Goal: Transaction & Acquisition: Purchase product/service

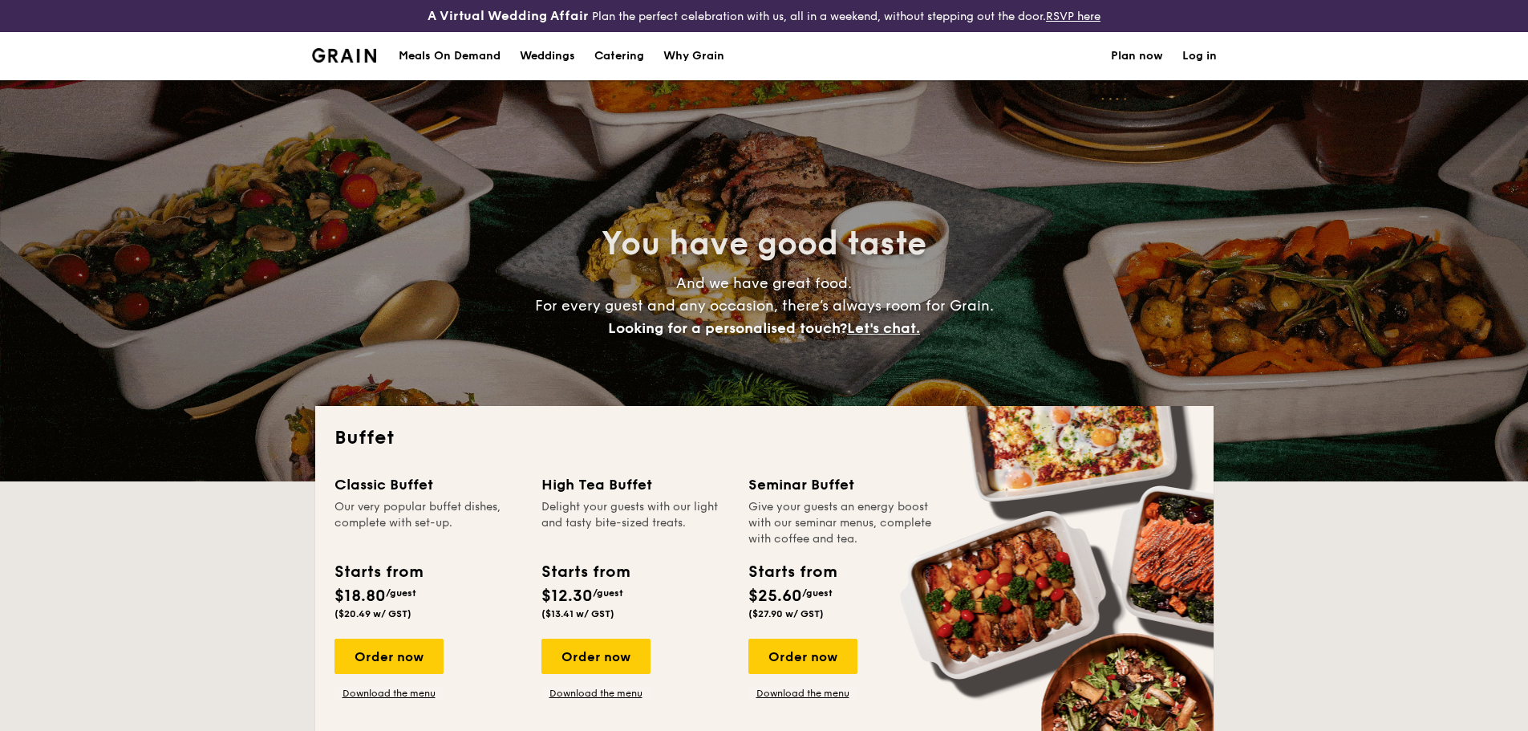
select select
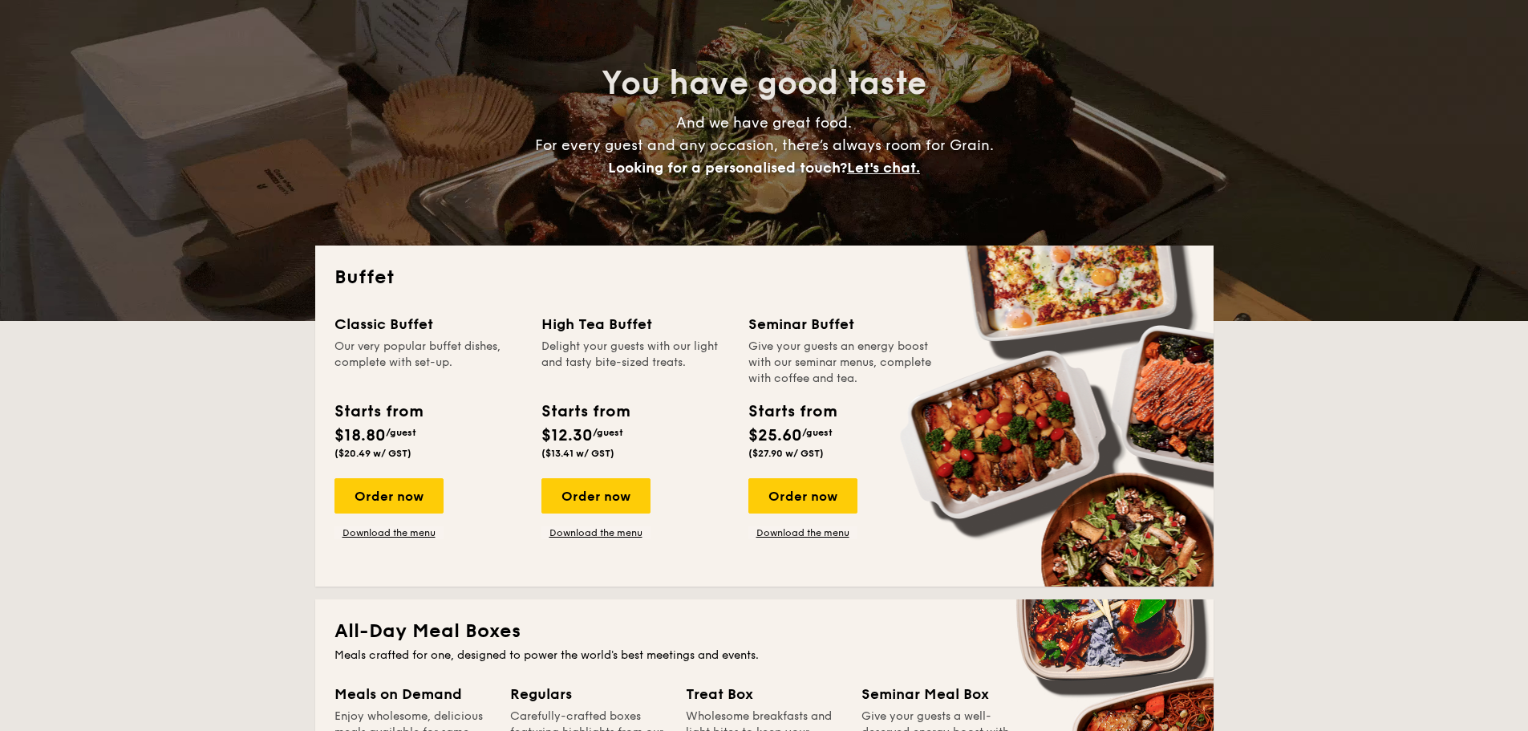
click at [593, 488] on div "Order now" at bounding box center [595, 495] width 109 height 35
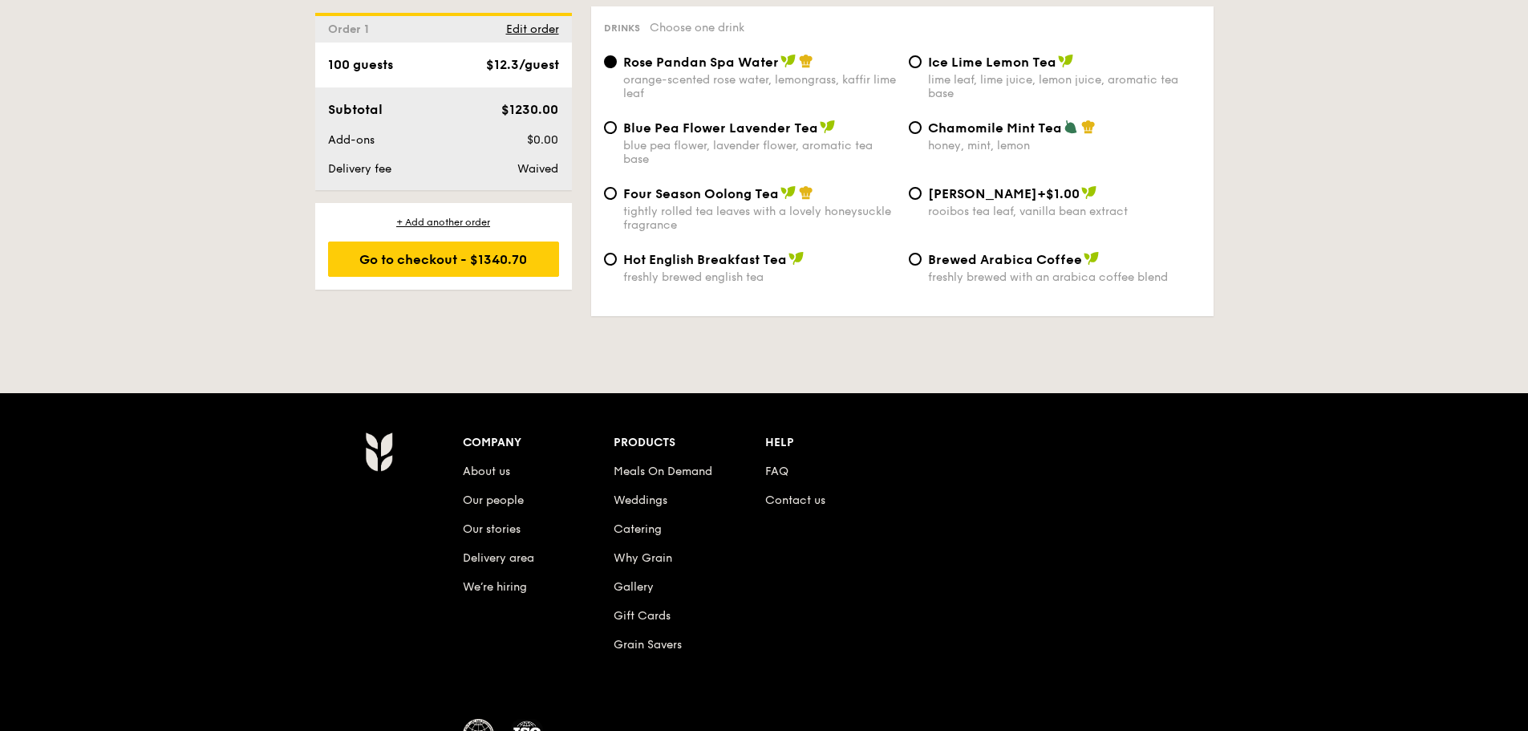
scroll to position [2839, 0]
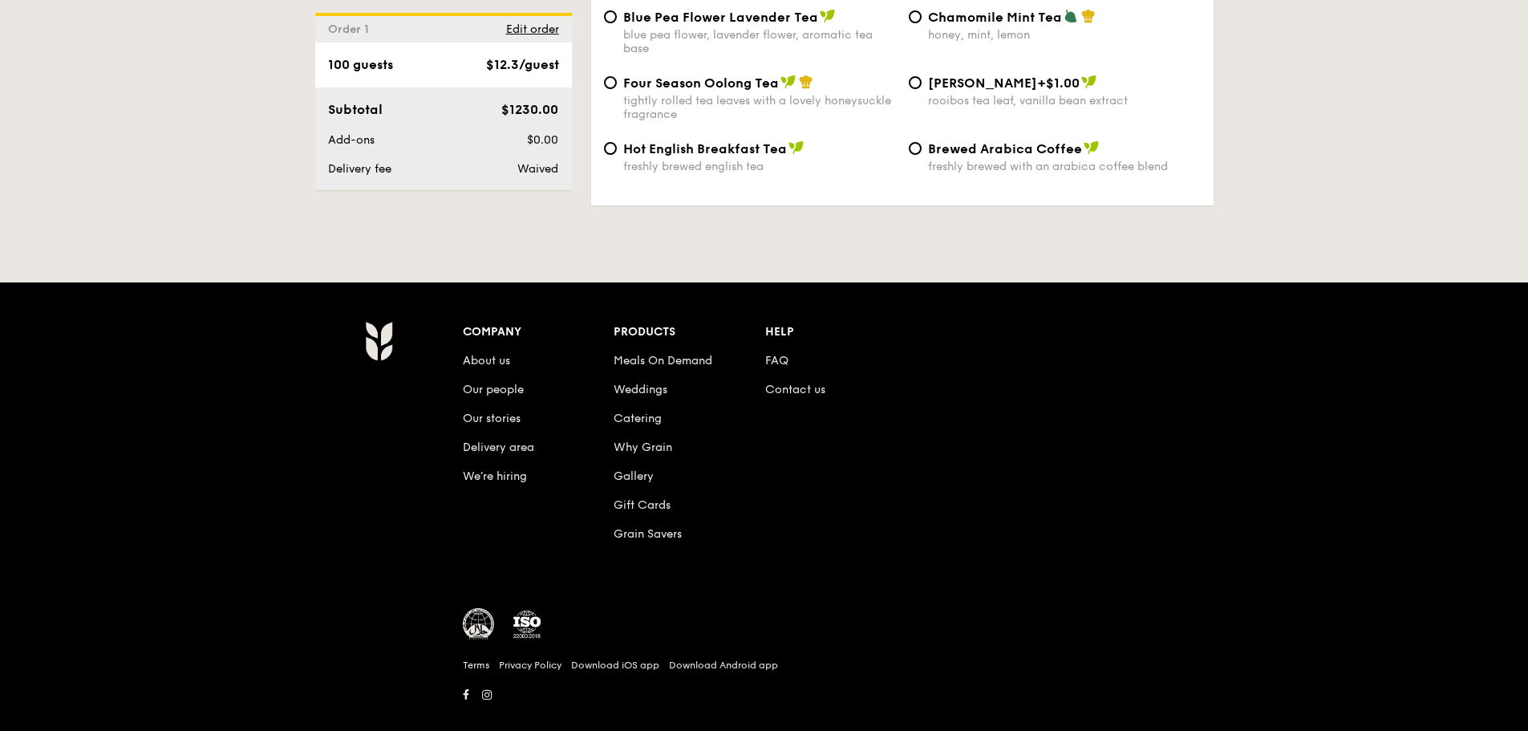
type input "100 guests"
click at [785, 354] on link "FAQ" at bounding box center [776, 361] width 23 height 14
